Goal: Task Accomplishment & Management: Complete application form

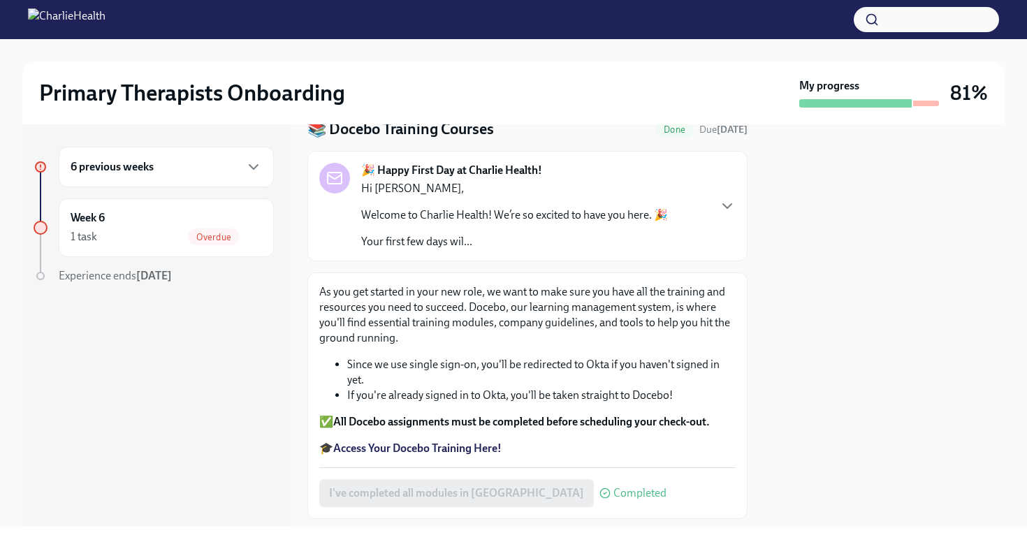
scroll to position [55, 0]
click at [254, 164] on icon "button" at bounding box center [253, 167] width 17 height 17
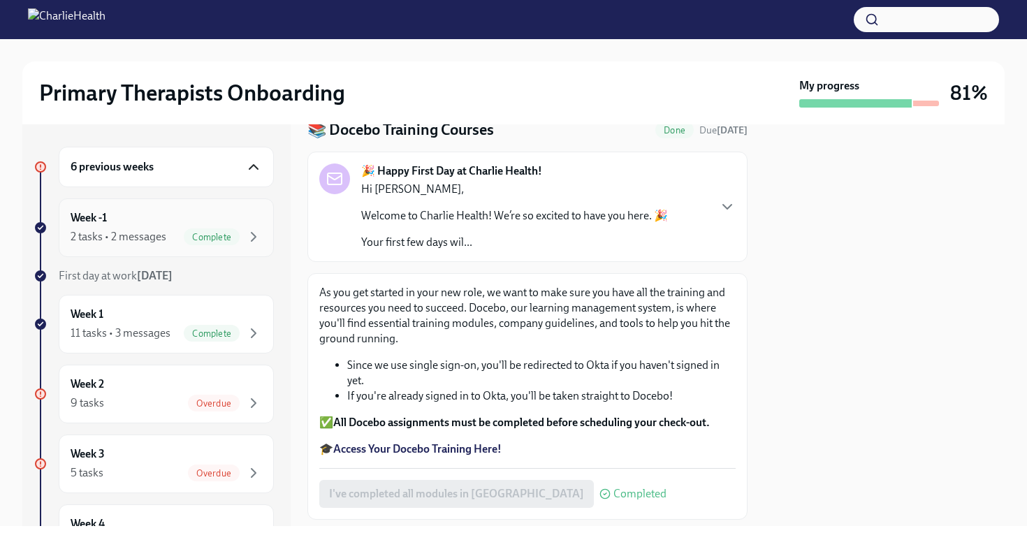
click at [208, 218] on div "Week -1 2 tasks • 2 messages Complete" at bounding box center [166, 227] width 191 height 35
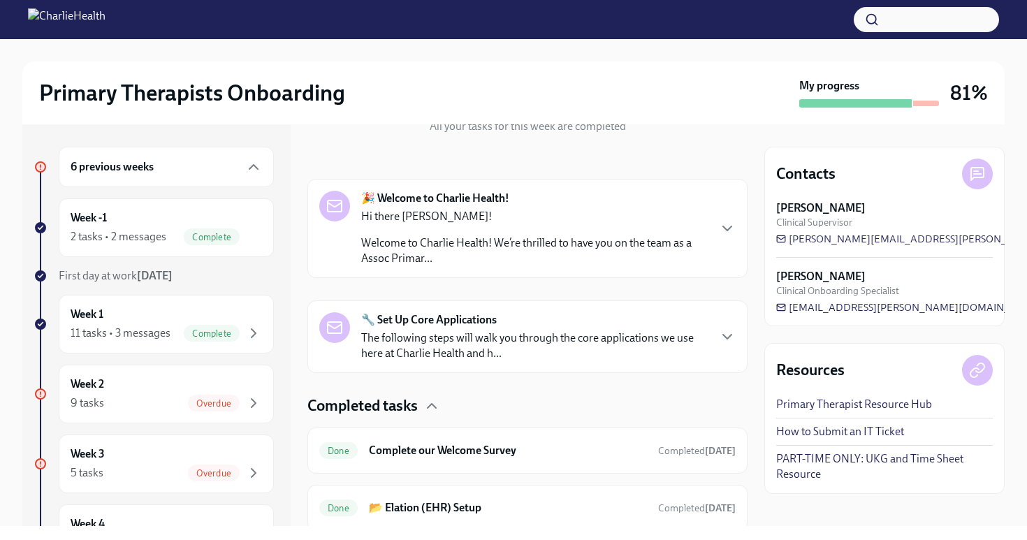
scroll to position [226, 0]
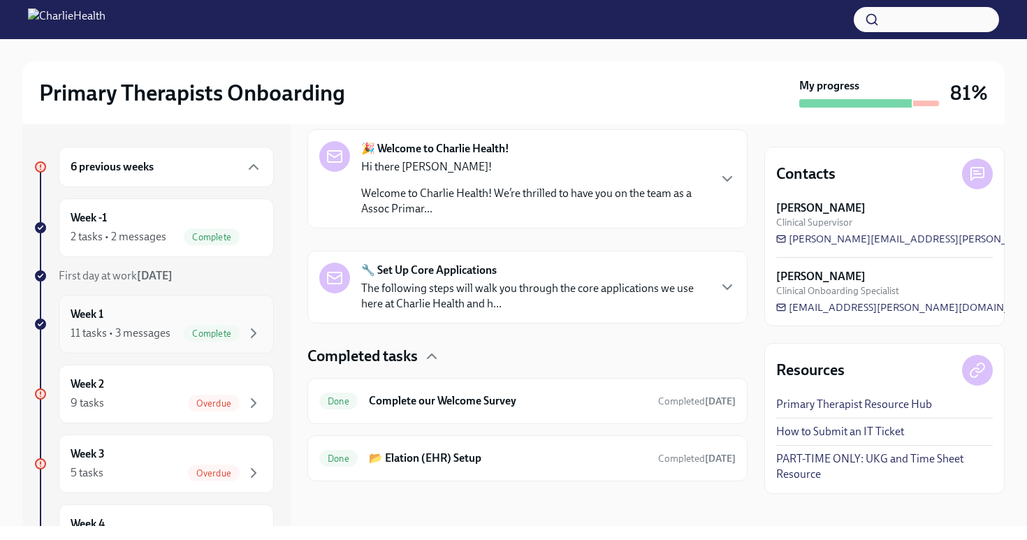
click at [196, 335] on span "Complete" at bounding box center [212, 333] width 56 height 10
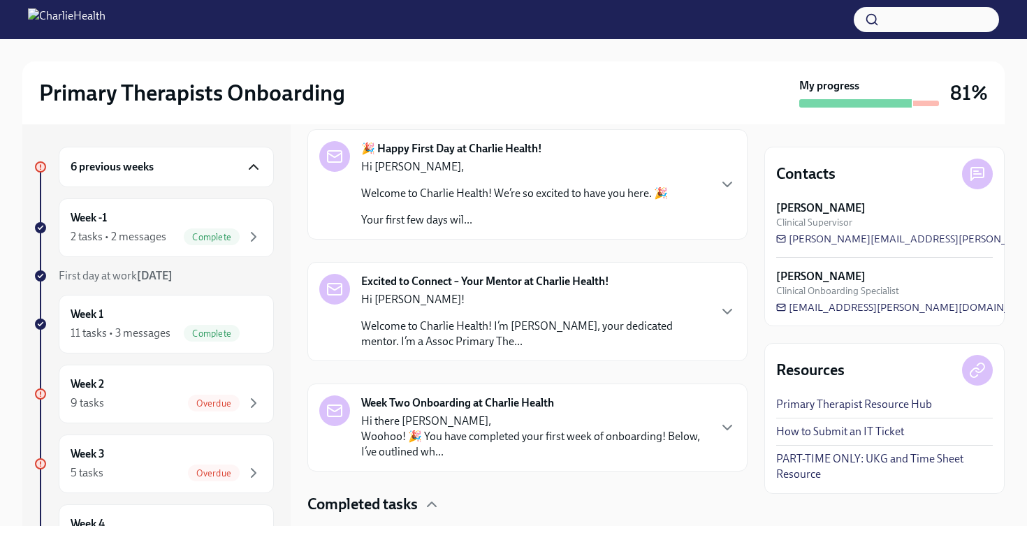
click at [252, 169] on icon "button" at bounding box center [253, 167] width 17 height 17
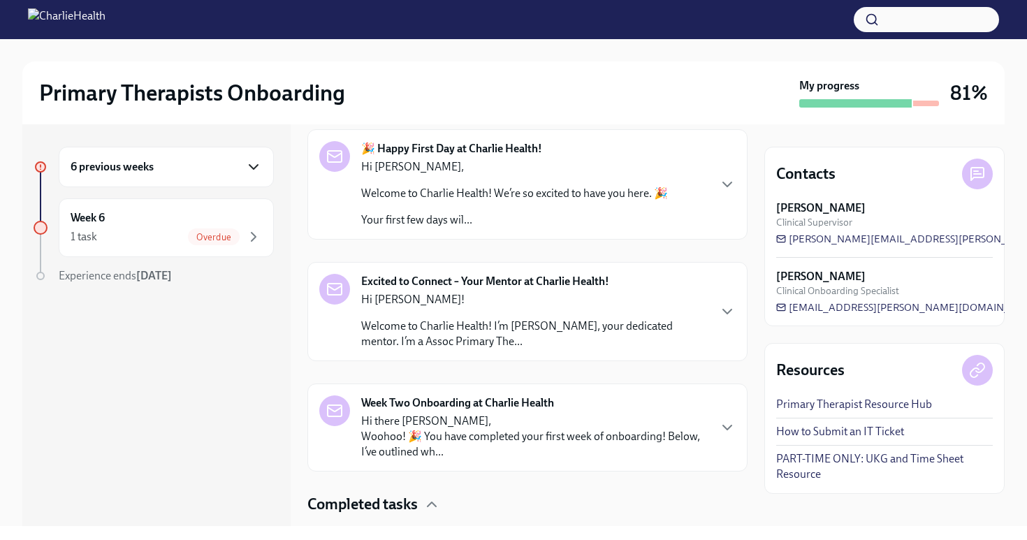
click at [252, 169] on icon "button" at bounding box center [253, 167] width 17 height 17
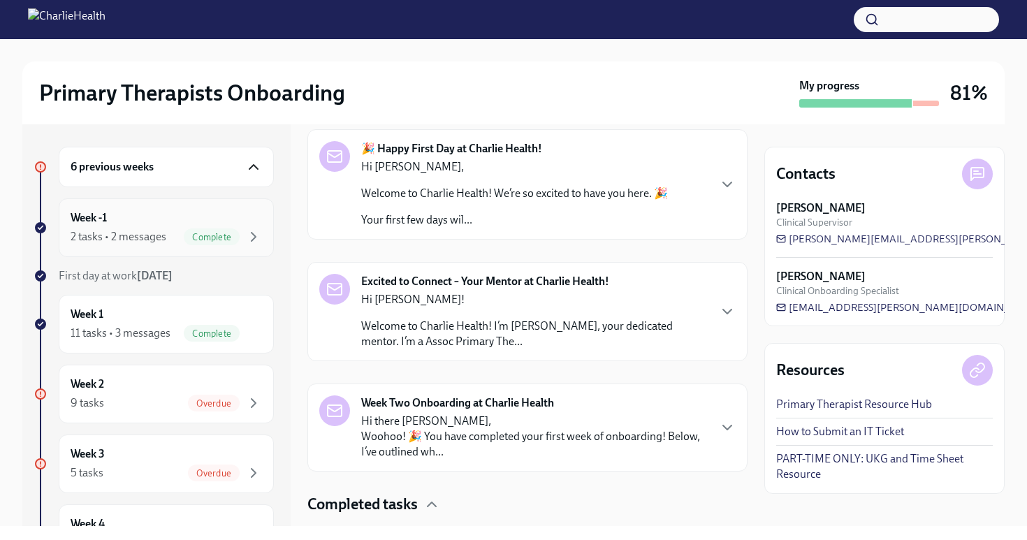
click at [238, 242] on div "Complete" at bounding box center [223, 236] width 78 height 17
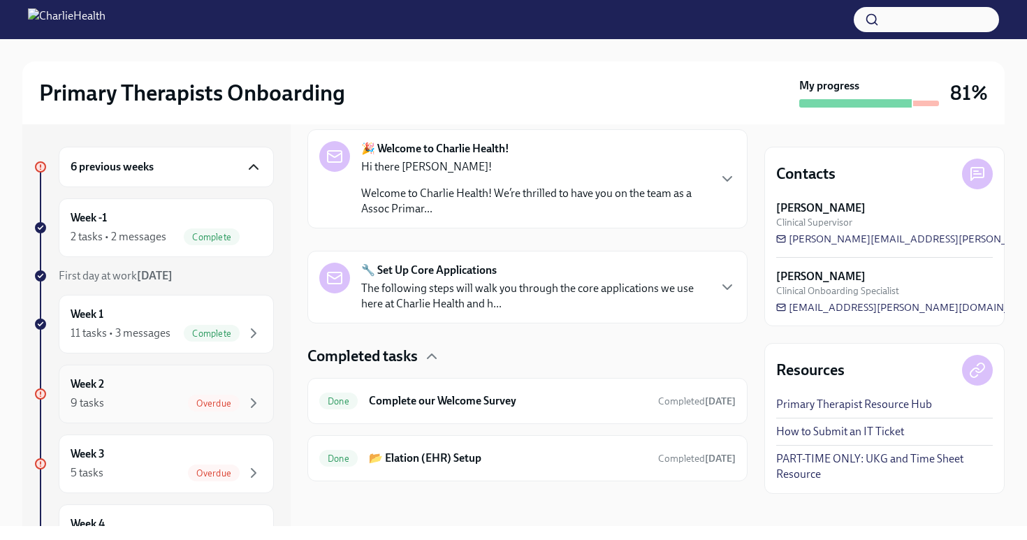
click at [208, 395] on div "Overdue" at bounding box center [214, 403] width 52 height 17
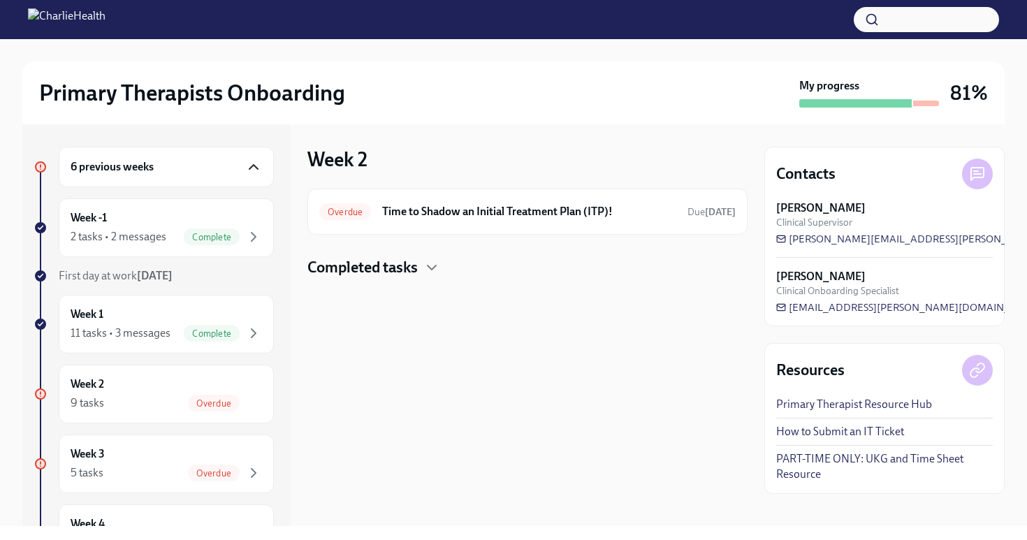
click at [402, 249] on div "Overdue Time to Shadow an Initial Treatment Plan (ITP)! Due [DATE] Completed ta…" at bounding box center [527, 233] width 440 height 89
click at [402, 263] on h4 "Completed tasks" at bounding box center [362, 267] width 110 height 21
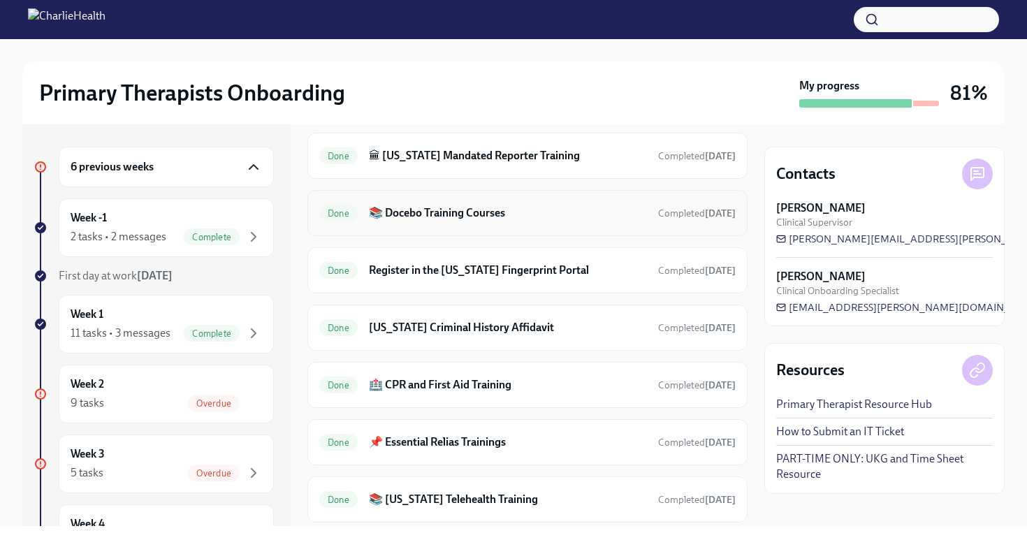
scroll to position [159, 0]
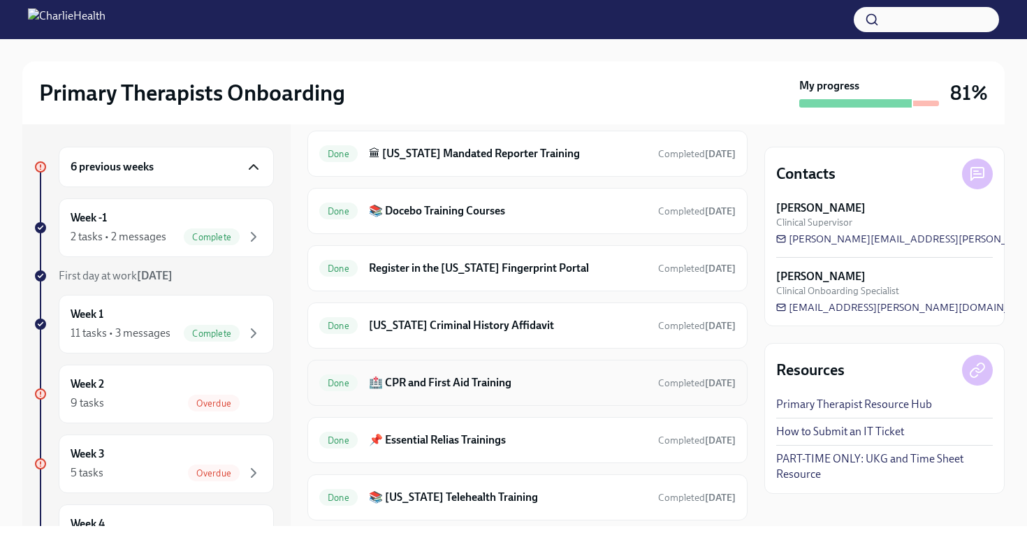
click at [515, 389] on h6 "🏥 CPR and First Aid Training" at bounding box center [508, 382] width 278 height 15
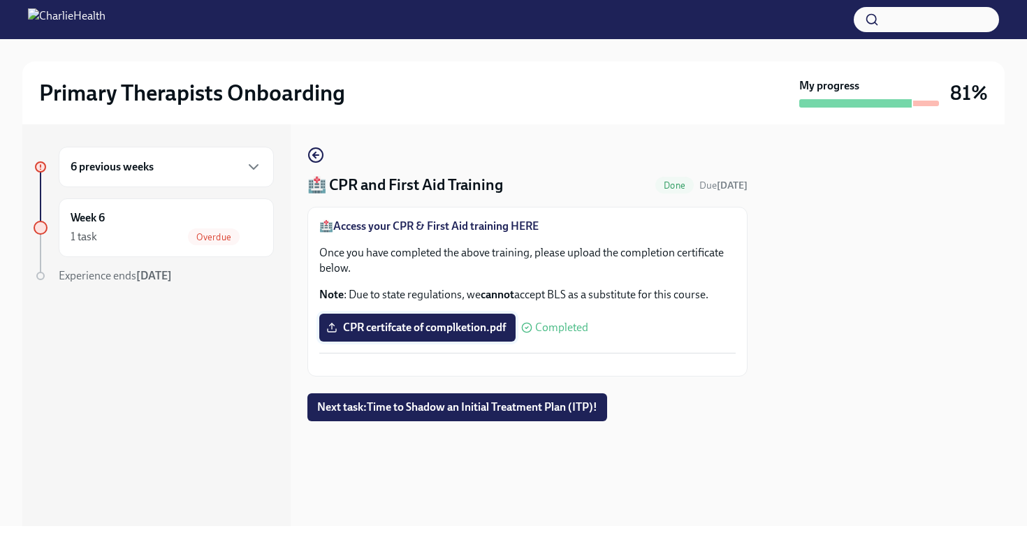
click at [499, 336] on label "CPR certifcate of complketion.pdf" at bounding box center [417, 328] width 196 height 28
click at [0, 0] on input "CPR certifcate of complketion.pdf" at bounding box center [0, 0] width 0 height 0
click at [554, 365] on button "Zoom image" at bounding box center [527, 365] width 416 height 0
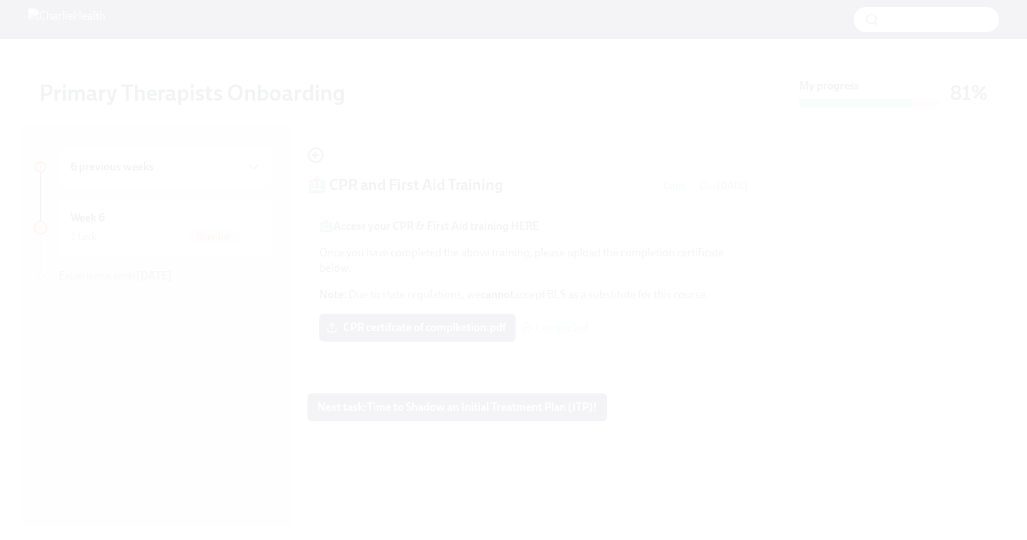
click at [533, 340] on button "Unzoom image" at bounding box center [513, 270] width 1027 height 540
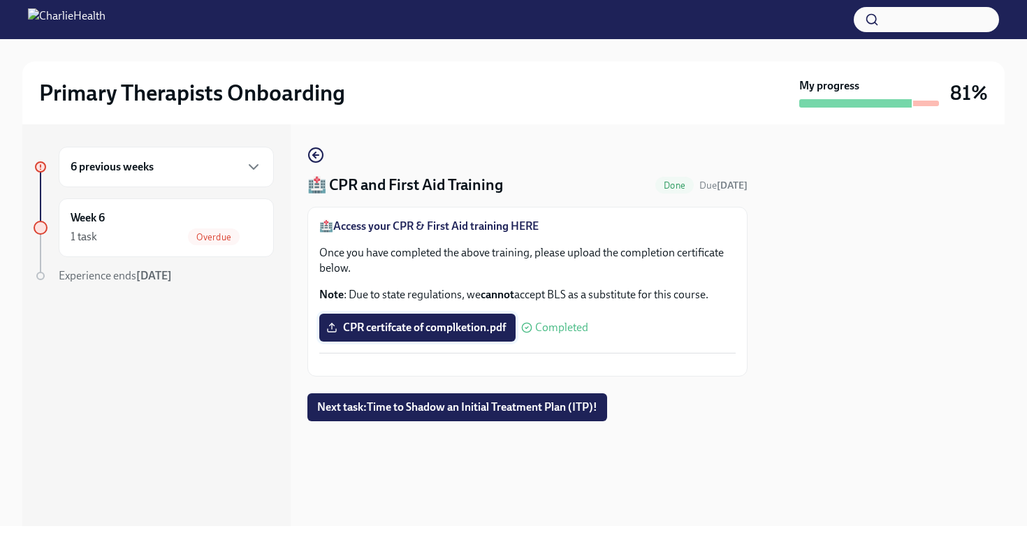
click at [470, 317] on label "CPR certifcate of complketion.pdf" at bounding box center [417, 328] width 196 height 28
click at [0, 0] on input "CPR certifcate of complketion.pdf" at bounding box center [0, 0] width 0 height 0
click at [488, 328] on span "CPR certifcate of complketion.pdf" at bounding box center [417, 328] width 177 height 14
click at [0, 0] on input "CPR certifcate of complketion.pdf" at bounding box center [0, 0] width 0 height 0
click at [241, 170] on div "6 previous weeks" at bounding box center [166, 167] width 191 height 17
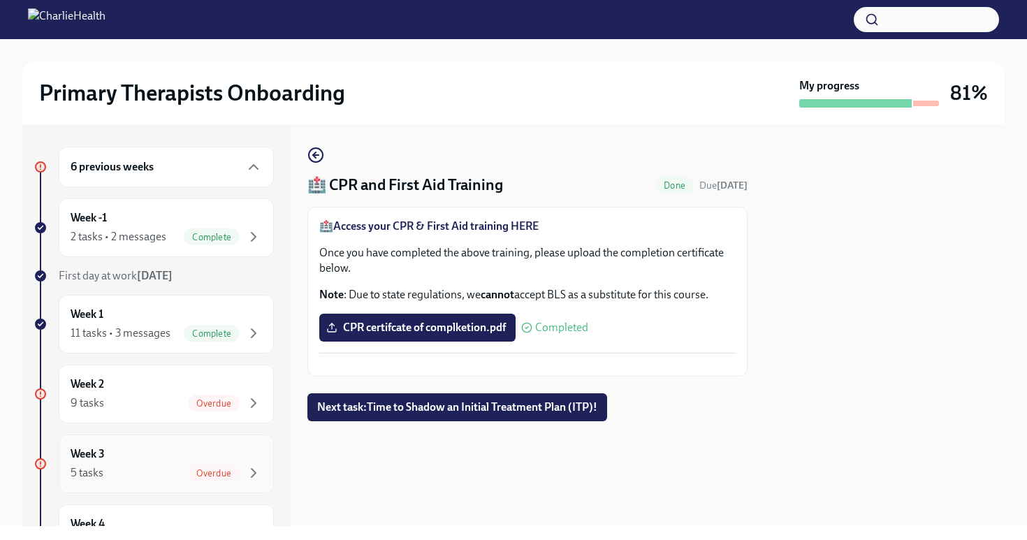
click at [217, 442] on div "Week 3 5 tasks Overdue" at bounding box center [166, 464] width 215 height 59
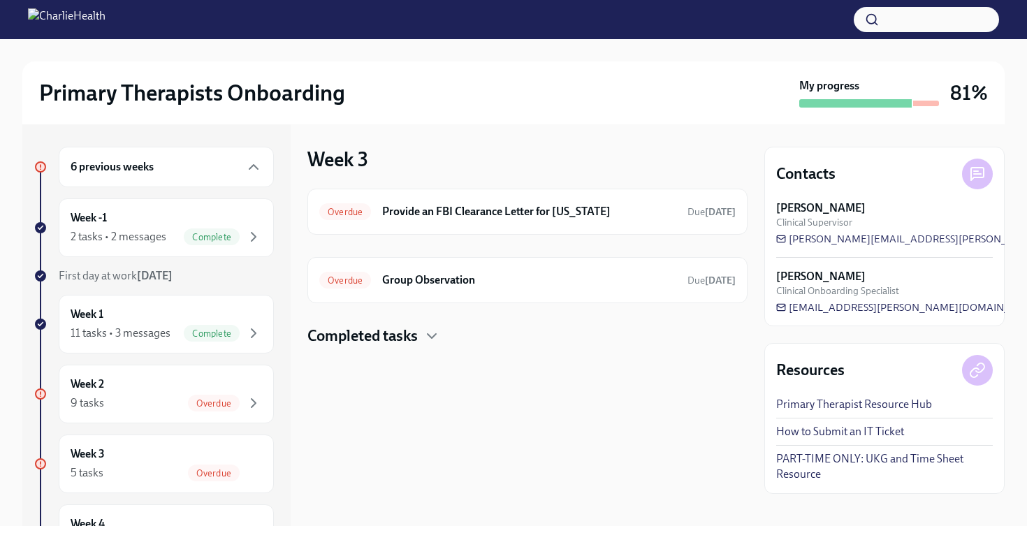
click at [370, 332] on h4 "Completed tasks" at bounding box center [362, 336] width 110 height 21
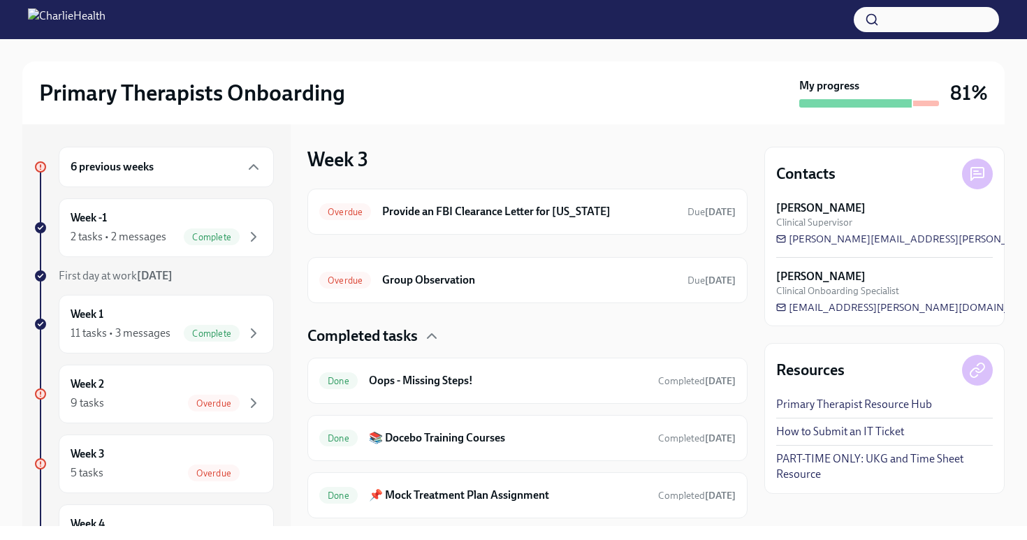
scroll to position [37, 0]
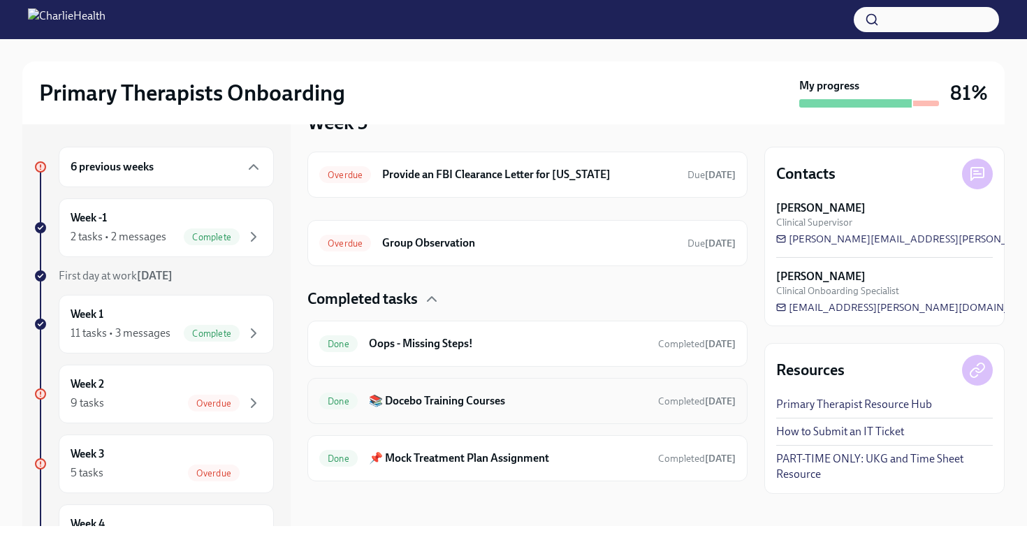
click at [369, 415] on div "Done 📚 Docebo Training Courses Completed [DATE]" at bounding box center [527, 401] width 440 height 46
click at [377, 412] on div "Done 📚 Docebo Training Courses Completed [DATE]" at bounding box center [527, 401] width 440 height 46
click at [420, 402] on h6 "📚 Docebo Training Courses" at bounding box center [508, 400] width 278 height 15
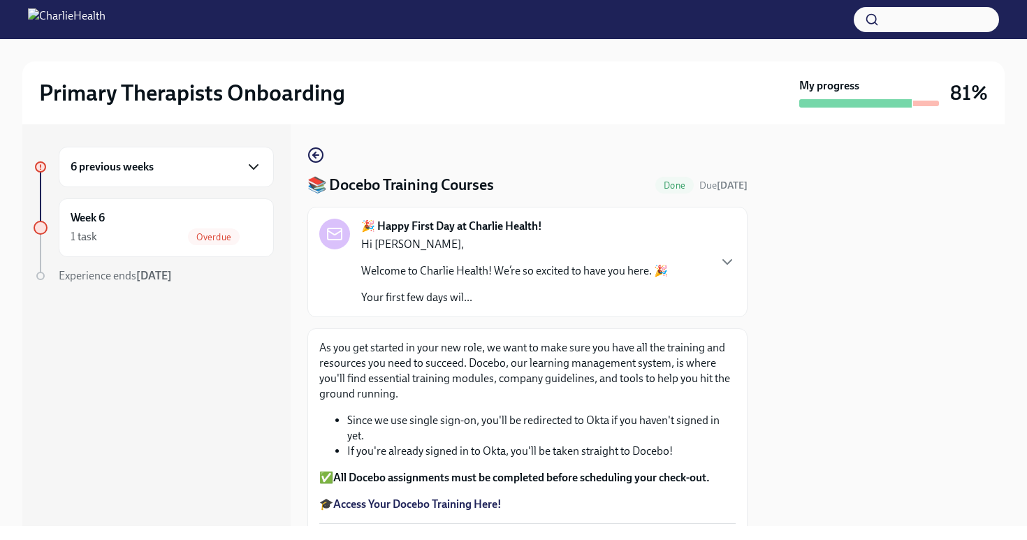
click at [258, 168] on icon "button" at bounding box center [253, 167] width 17 height 17
